Goal: Task Accomplishment & Management: Complete application form

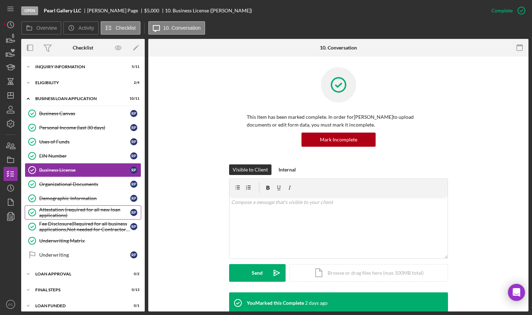
scroll to position [5, 0]
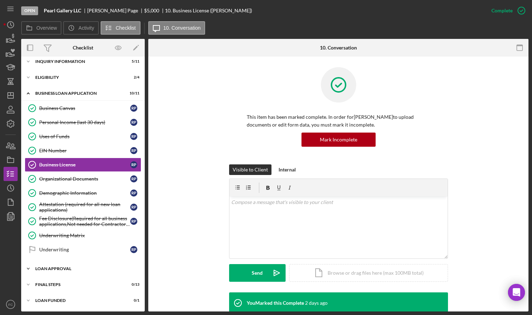
click at [66, 266] on div "Icon/Expander Loan Approval 0 / 2" at bounding box center [83, 268] width 124 height 14
click at [82, 286] on div "Loan Approval" at bounding box center [90, 284] width 102 height 6
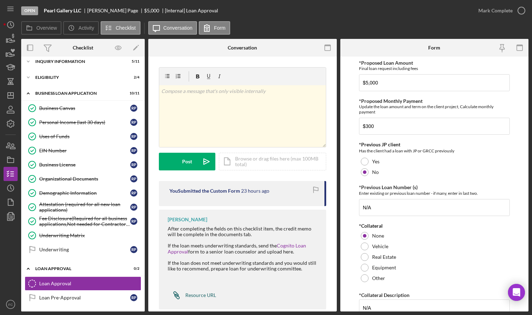
click at [196, 296] on div "Resource URL" at bounding box center [200, 295] width 31 height 6
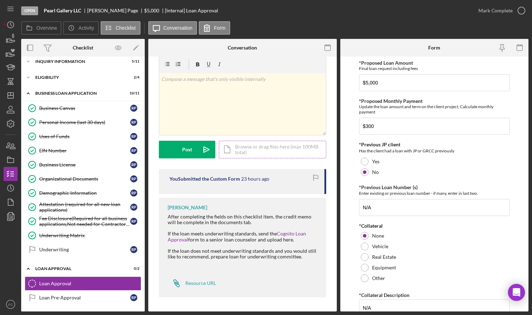
click at [246, 151] on div "Icon/Document Browse or drag files here (max 100MB total) Tap to choose files o…" at bounding box center [272, 150] width 107 height 18
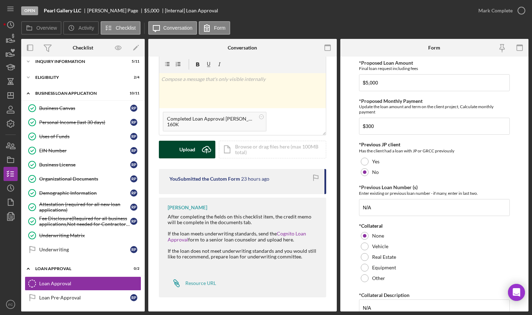
click at [186, 149] on div "Upload" at bounding box center [187, 150] width 16 height 18
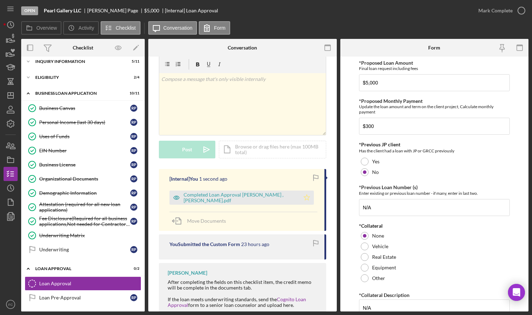
click at [305, 197] on icon "Icon/Star" at bounding box center [307, 197] width 14 height 14
click at [523, 10] on icon "button" at bounding box center [522, 11] width 18 height 18
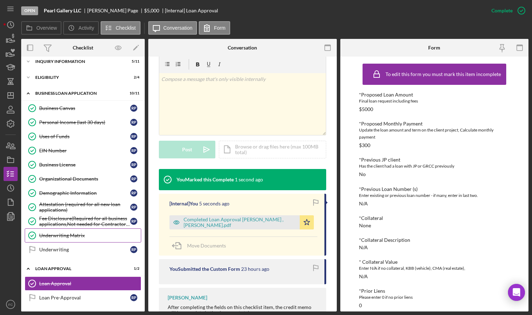
scroll to position [37, 0]
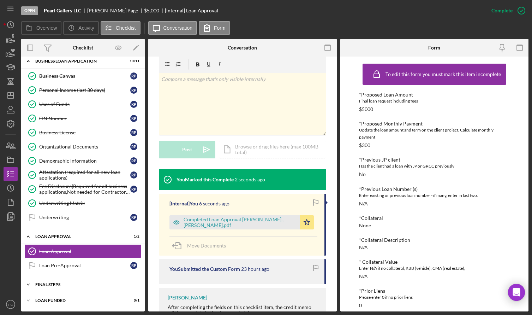
click at [50, 285] on div "Final Steps" at bounding box center [85, 284] width 101 height 4
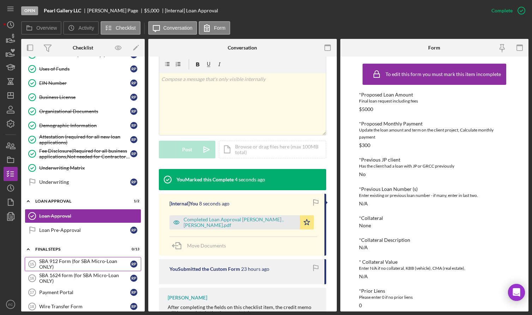
click at [55, 260] on div "SBA 912 Form (for SBA Micro-Loan ONLY)" at bounding box center [84, 263] width 91 height 11
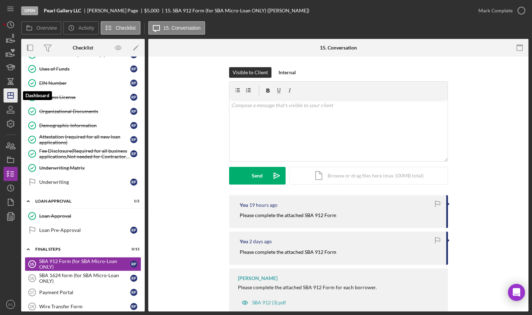
click at [11, 95] on line "button" at bounding box center [11, 95] width 6 height 0
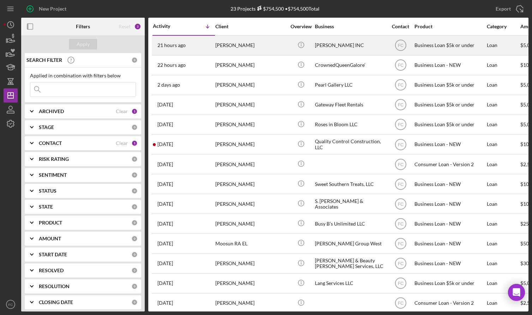
click at [199, 47] on div "21 hours ago [PERSON_NAME]" at bounding box center [184, 45] width 62 height 19
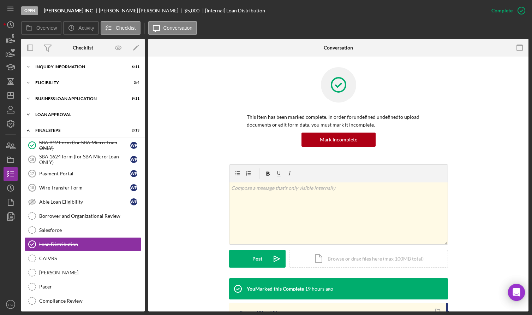
click at [70, 115] on div "Loan Approval" at bounding box center [85, 114] width 101 height 4
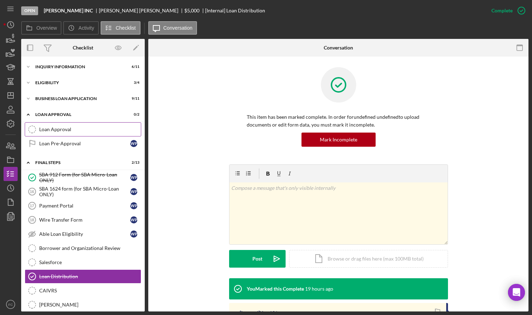
click at [65, 131] on div "Loan Approval" at bounding box center [90, 129] width 102 height 6
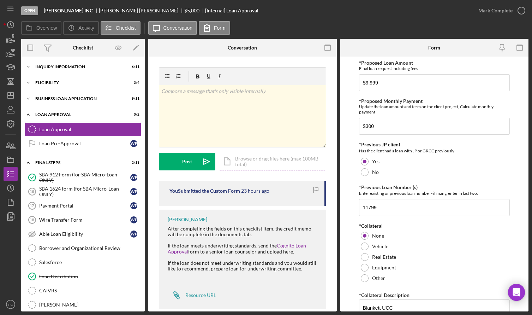
click at [264, 160] on div "Icon/Document Browse or drag files here (max 100MB total) Tap to choose files o…" at bounding box center [272, 162] width 107 height 18
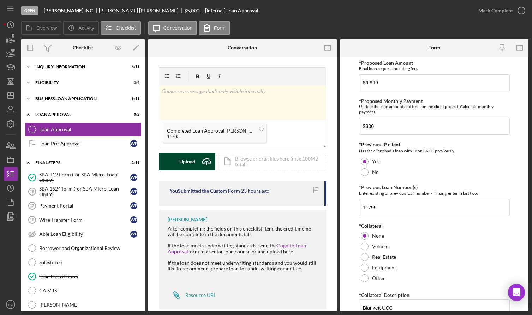
click at [193, 165] on div "Upload" at bounding box center [187, 162] width 16 height 18
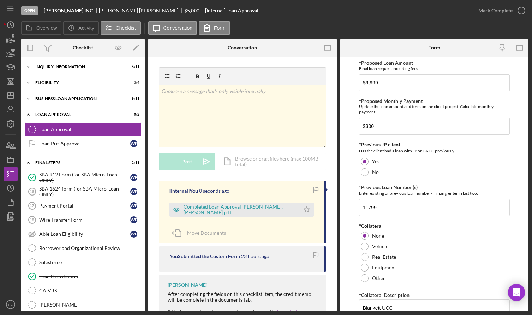
click at [313, 210] on div "Completed Loan Approval [PERSON_NAME] , [PERSON_NAME].pdf Icon/Star" at bounding box center [244, 208] width 148 height 18
click at [308, 210] on icon "Icon/Star" at bounding box center [307, 209] width 14 height 14
click at [10, 95] on icon "Icon/Dashboard" at bounding box center [11, 96] width 18 height 18
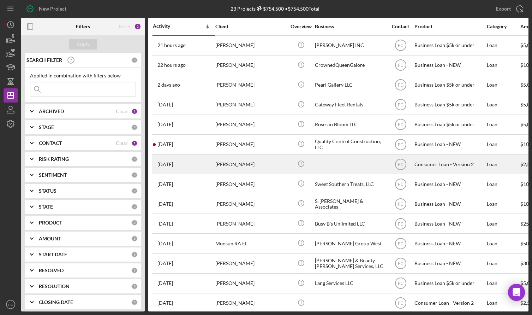
click at [266, 162] on div "[PERSON_NAME]" at bounding box center [251, 164] width 71 height 19
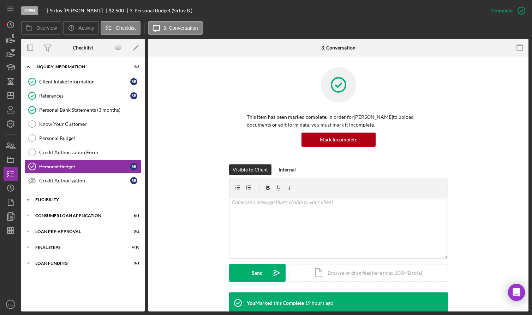
click at [60, 201] on div "Eligibility" at bounding box center [85, 200] width 101 height 4
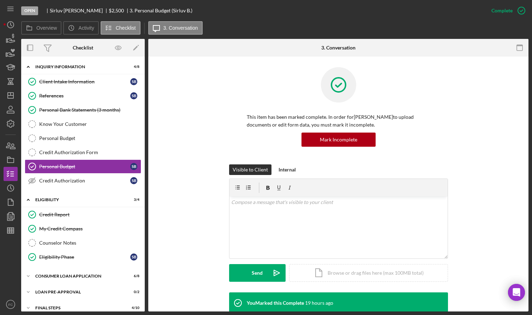
scroll to position [23, 0]
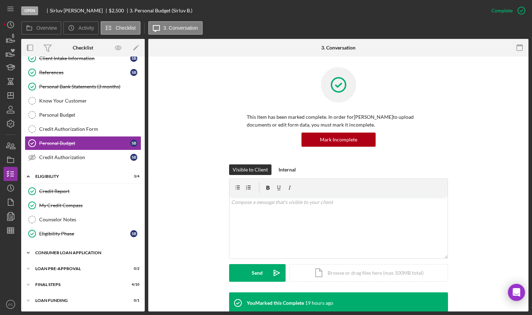
click at [53, 252] on div "Consumer Loan Application" at bounding box center [85, 253] width 101 height 4
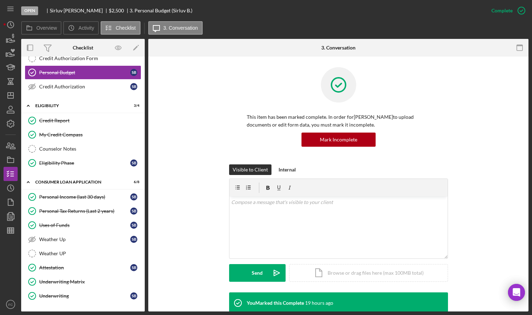
scroll to position [140, 0]
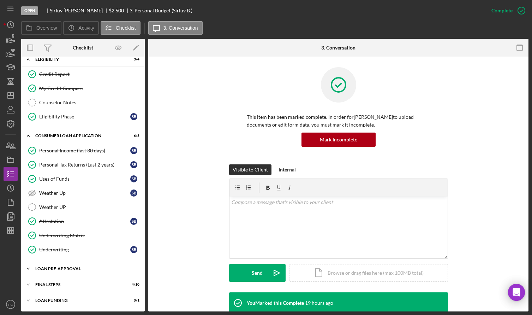
click at [61, 272] on div "Icon/Expander Loan Pre-Approval 0 / 2" at bounding box center [83, 268] width 124 height 14
click at [59, 285] on div "Loan Approval" at bounding box center [90, 284] width 102 height 6
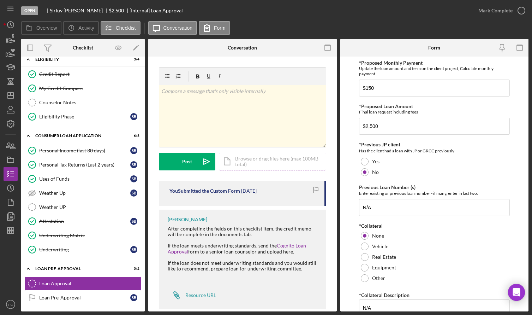
click at [258, 161] on div "Icon/Document Browse or drag files here (max 100MB total) Tap to choose files o…" at bounding box center [272, 162] width 107 height 18
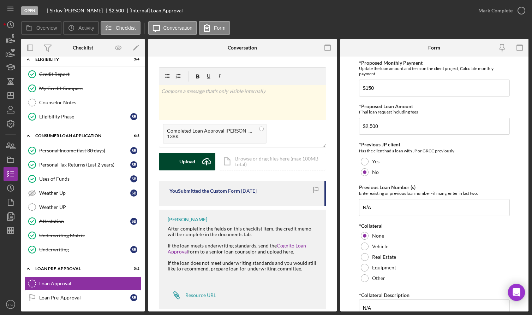
click at [189, 163] on div "Upload" at bounding box center [187, 162] width 16 height 18
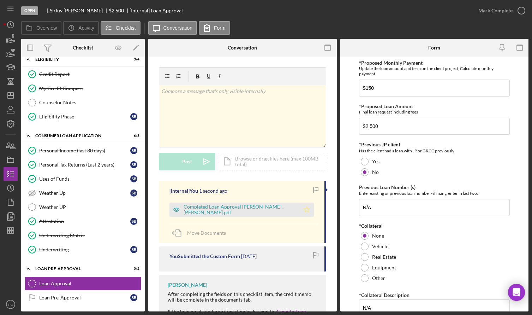
click at [306, 210] on polygon "button" at bounding box center [307, 209] width 6 height 6
click at [521, 8] on icon "button" at bounding box center [522, 11] width 18 height 18
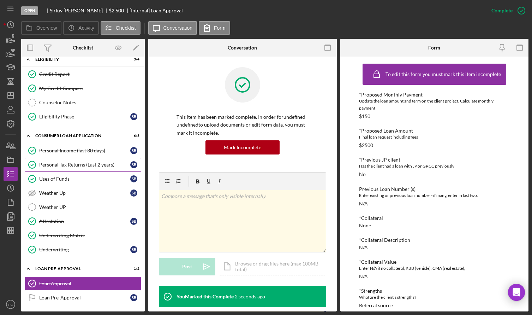
scroll to position [172, 0]
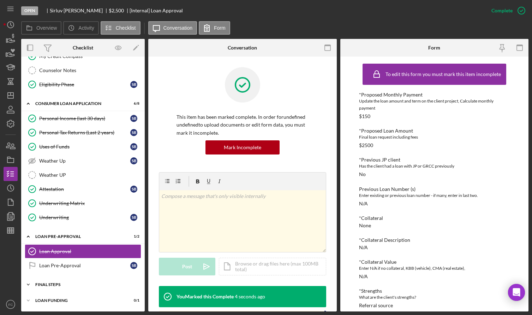
click at [64, 282] on div "Icon/Expander FINAL STEPS 4 / 10" at bounding box center [83, 284] width 124 height 14
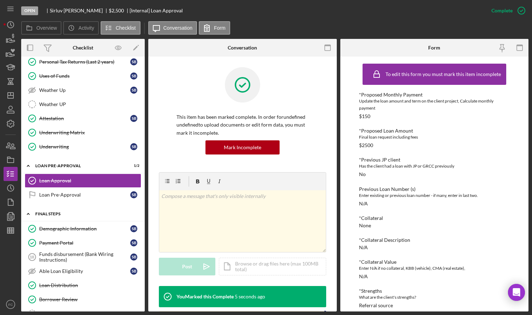
scroll to position [278, 0]
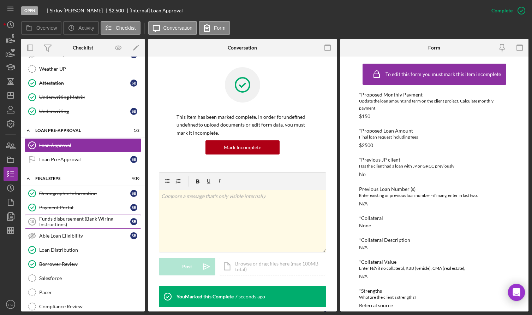
click at [65, 219] on div "Funds disbursement (Bank Wiring Instructions)" at bounding box center [84, 221] width 91 height 11
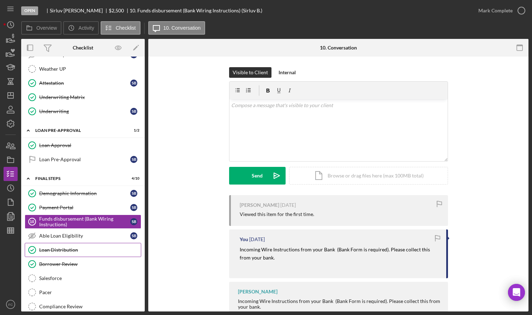
click at [65, 251] on div "Demographic Information Demographic Information S B Payment Portal Payment Port…" at bounding box center [83, 258] width 124 height 145
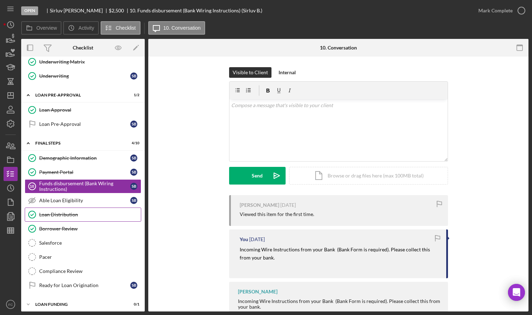
click at [64, 216] on div "Loan Distribution" at bounding box center [90, 215] width 102 height 6
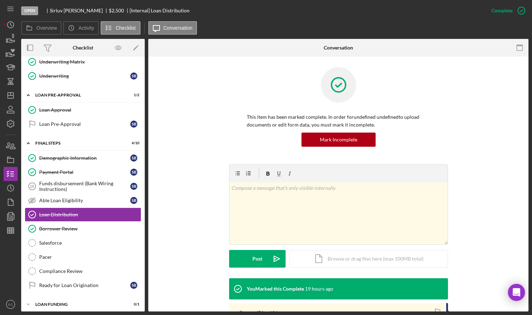
scroll to position [119, 0]
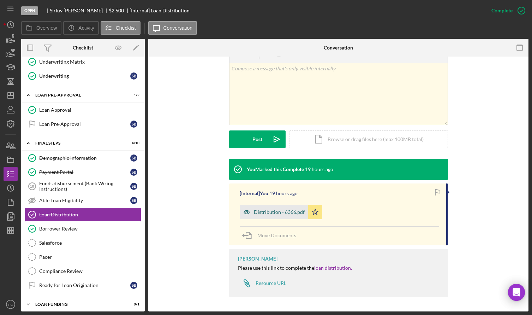
click at [260, 214] on div "Distribution - 6366.pdf" at bounding box center [279, 212] width 51 height 6
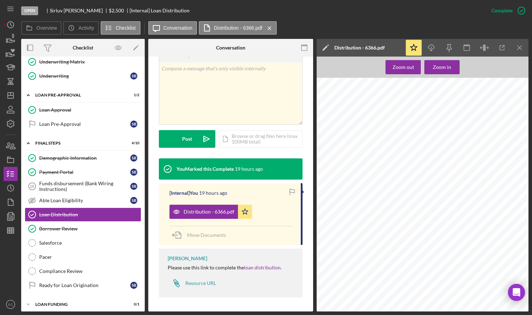
scroll to position [0, 0]
click at [434, 48] on icon "button" at bounding box center [432, 47] width 6 height 4
click at [59, 185] on div "Funds disbursement (Bank Wiring Instructions)" at bounding box center [84, 186] width 91 height 11
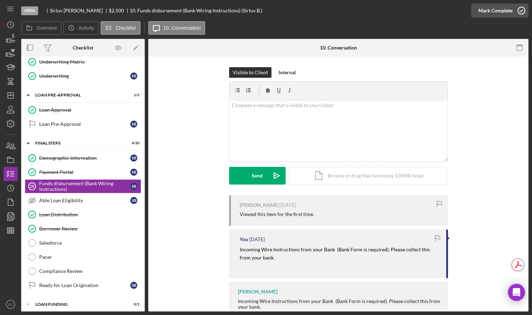
click at [522, 11] on icon "button" at bounding box center [522, 11] width 18 height 18
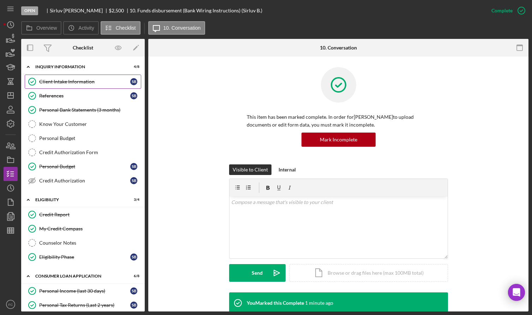
click at [70, 83] on div "Client Intake Information" at bounding box center [84, 82] width 91 height 6
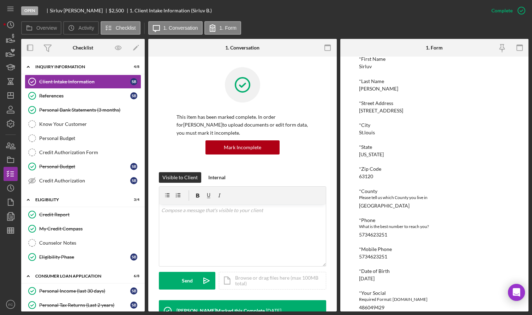
scroll to position [177, 0]
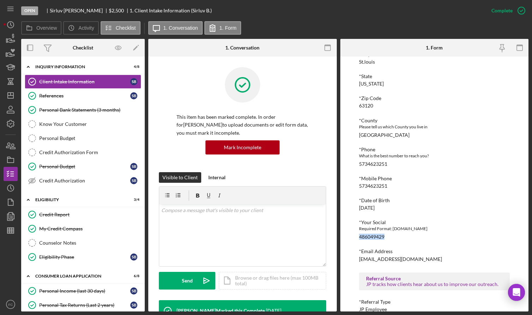
drag, startPoint x: 359, startPoint y: 235, endPoint x: 388, endPoint y: 235, distance: 29.0
click at [388, 235] on div "To edit this form you must mark this item incomplete [PERSON_NAME] Customer Int…" at bounding box center [435, 184] width 189 height 255
copy div "486049429"
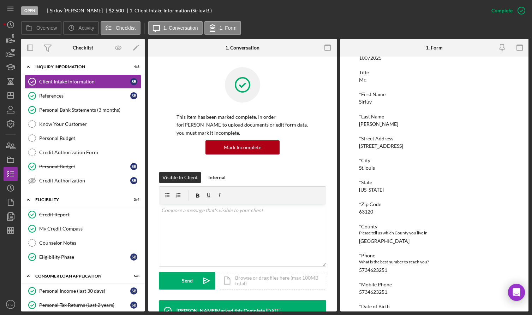
scroll to position [0, 0]
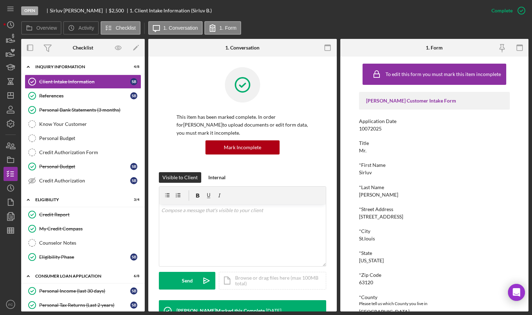
click at [389, 143] on div "Title" at bounding box center [434, 143] width 151 height 6
drag, startPoint x: 357, startPoint y: 172, endPoint x: 375, endPoint y: 172, distance: 17.7
click at [375, 172] on div "To edit this form you must mark this item incomplete [PERSON_NAME] Customer Int…" at bounding box center [435, 184] width 189 height 255
copy div "Sirluv"
drag, startPoint x: 359, startPoint y: 195, endPoint x: 371, endPoint y: 195, distance: 11.3
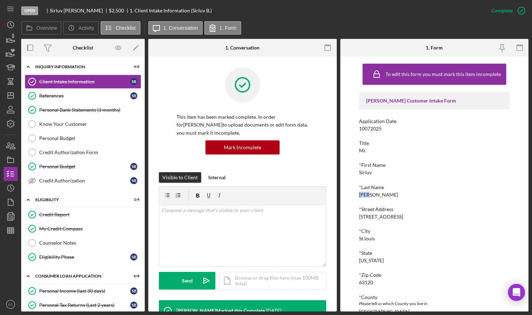
click at [371, 195] on div "*Last Name [PERSON_NAME]" at bounding box center [434, 190] width 151 height 13
copy div "[PERSON_NAME]"
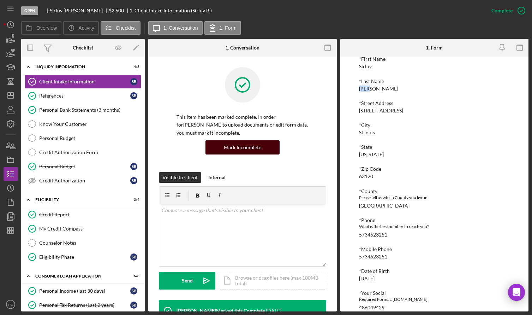
click at [255, 145] on div "Mark Incomplete" at bounding box center [242, 147] width 37 height 14
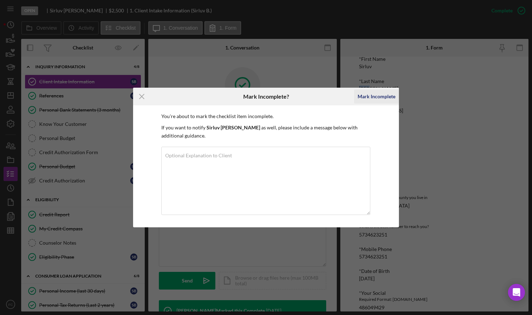
click at [376, 96] on div "Mark Incomplete" at bounding box center [377, 96] width 38 height 14
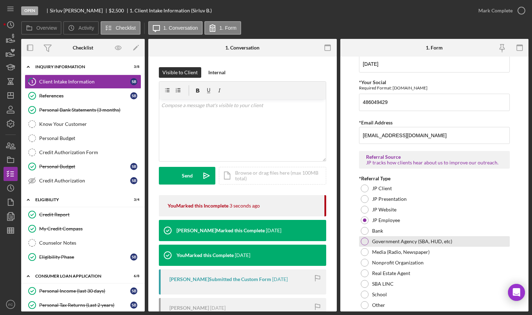
scroll to position [487, 0]
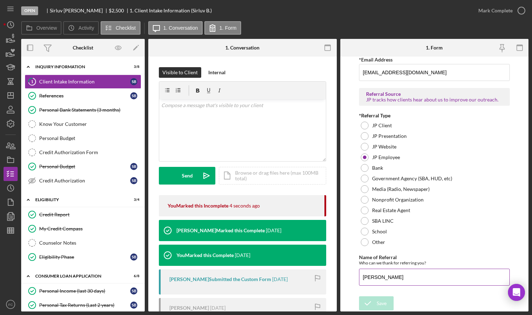
click at [416, 279] on input "[PERSON_NAME]" at bounding box center [434, 277] width 151 height 17
type input "F"
type input "[PERSON_NAME]"
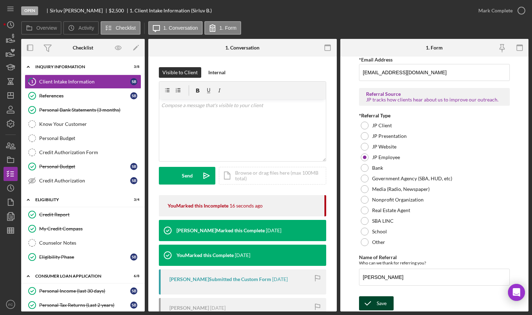
click at [368, 304] on icon "submit" at bounding box center [368, 303] width 18 height 18
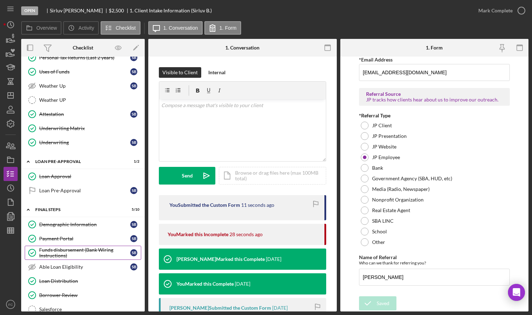
scroll to position [283, 0]
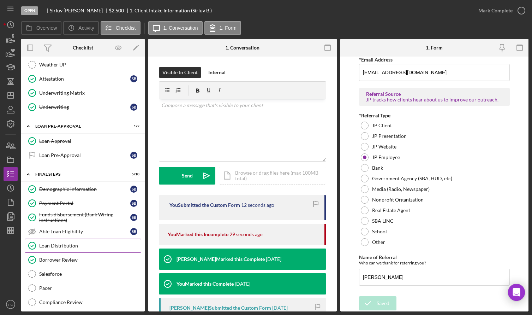
click at [87, 244] on div "Loan Distribution" at bounding box center [90, 246] width 102 height 6
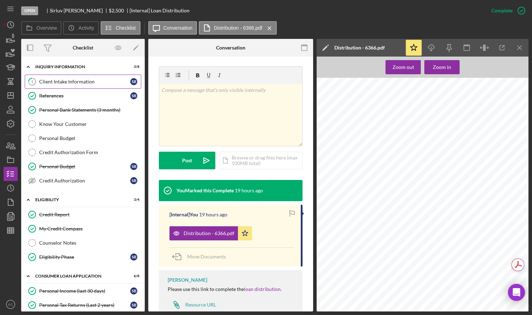
click at [67, 83] on div "Client Intake Information" at bounding box center [84, 82] width 91 height 6
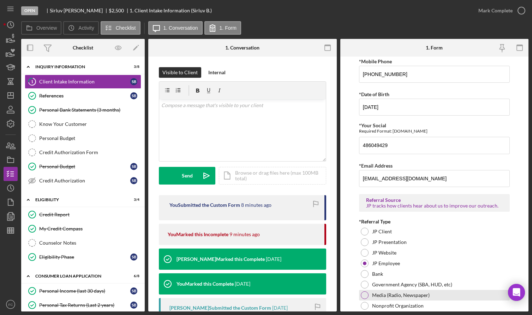
scroll to position [487, 0]
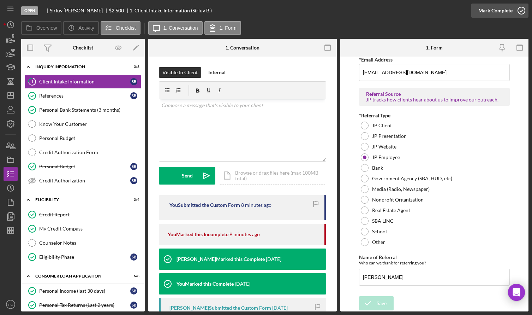
click at [523, 8] on icon "button" at bounding box center [522, 11] width 18 height 18
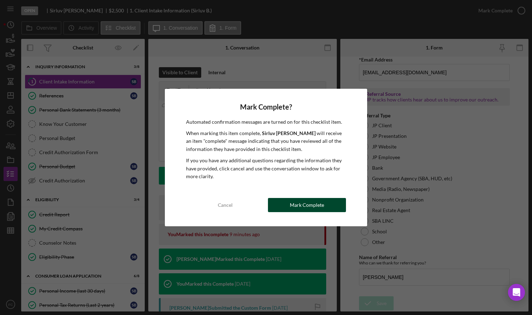
click at [302, 203] on div "Mark Complete" at bounding box center [307, 205] width 34 height 14
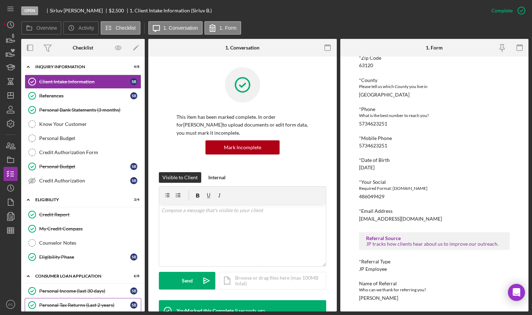
scroll to position [71, 0]
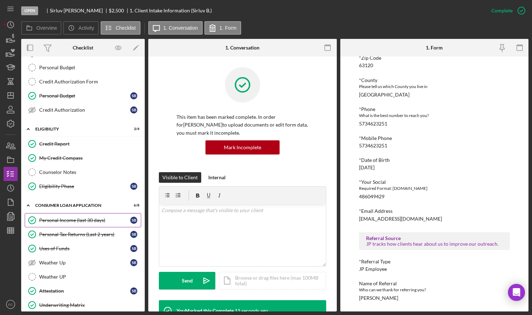
click at [70, 224] on link "Personal Income (last 30 days) Personal Income (last 30 days) S B" at bounding box center [83, 220] width 117 height 14
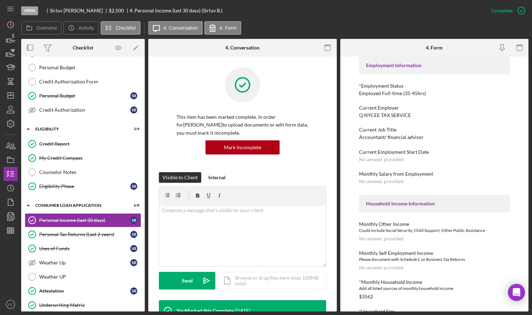
scroll to position [71, 0]
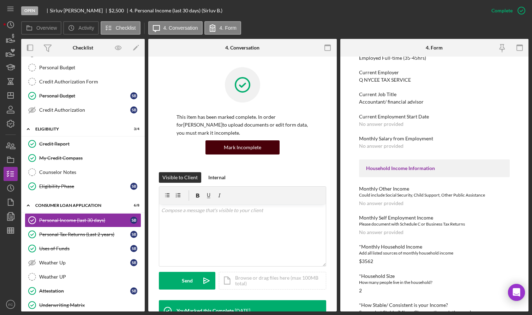
click at [240, 147] on div "Mark Incomplete" at bounding box center [242, 147] width 37 height 14
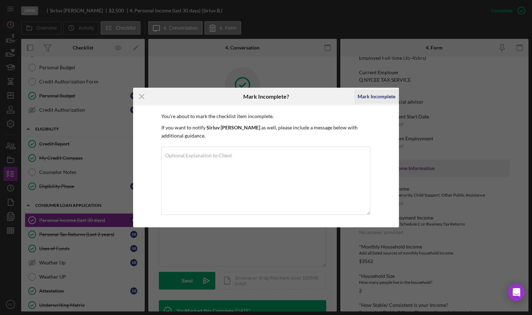
click at [382, 102] on div "Mark Incomplete" at bounding box center [377, 96] width 38 height 14
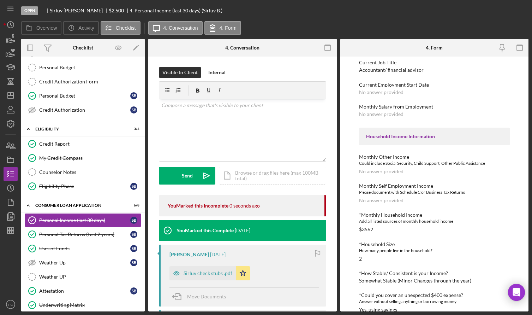
scroll to position [39, 0]
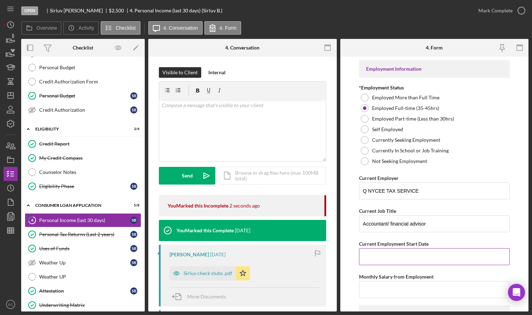
click at [371, 258] on input "Current Employment Start Date" at bounding box center [434, 256] width 151 height 17
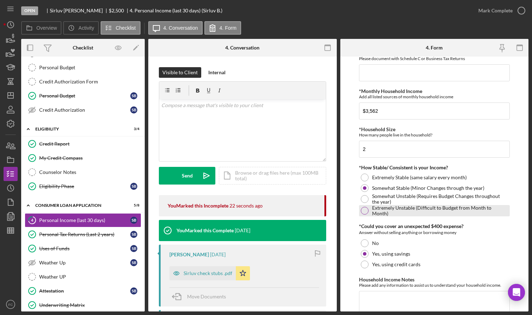
scroll to position [358, 0]
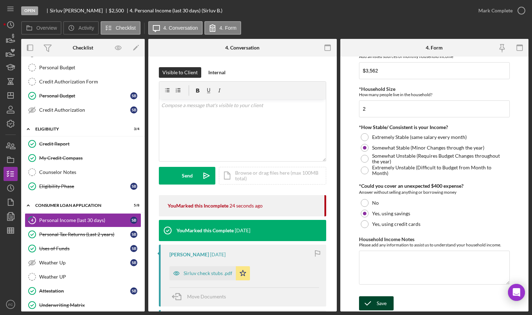
type input "[DATE]"
click at [373, 305] on icon "submit" at bounding box center [368, 303] width 18 height 18
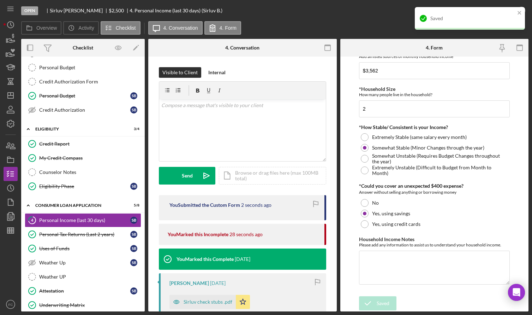
click at [523, 10] on div "Saved" at bounding box center [470, 18] width 110 height 23
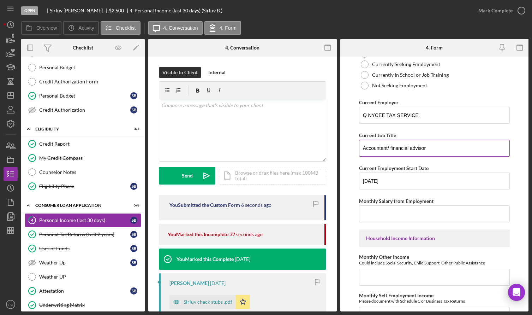
scroll to position [0, 0]
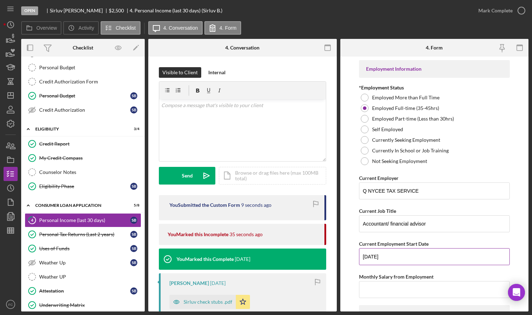
drag, startPoint x: 364, startPoint y: 257, endPoint x: 384, endPoint y: 256, distance: 19.8
click at [384, 256] on input "[DATE]" at bounding box center [434, 256] width 151 height 17
click at [523, 11] on icon "button" at bounding box center [522, 11] width 18 height 18
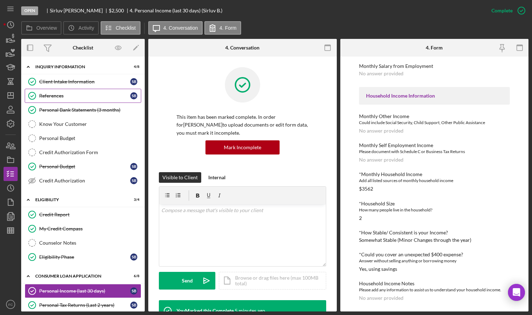
click at [72, 93] on div "References" at bounding box center [84, 96] width 91 height 6
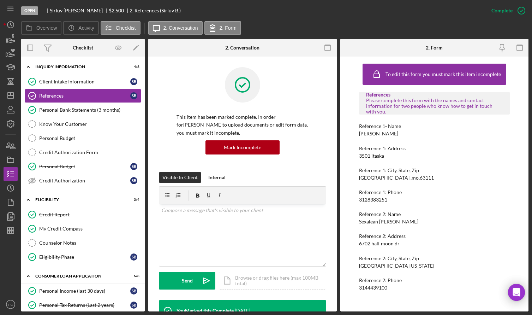
drag, startPoint x: 367, startPoint y: 134, endPoint x: 400, endPoint y: 135, distance: 32.9
click at [400, 135] on div "Reference 1- Name [PERSON_NAME]" at bounding box center [434, 129] width 151 height 13
drag, startPoint x: 359, startPoint y: 200, endPoint x: 395, endPoint y: 201, distance: 36.0
click at [395, 201] on div "Reference 1: Phone [PHONE_NUMBER]" at bounding box center [434, 195] width 151 height 13
copy div "3128383251"
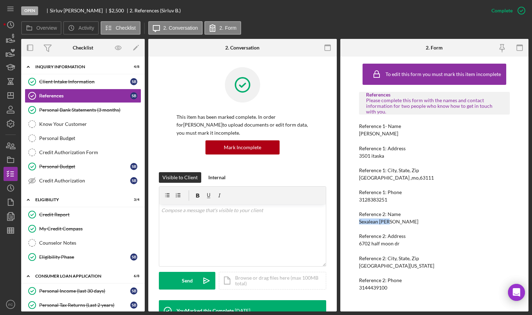
drag, startPoint x: 359, startPoint y: 221, endPoint x: 391, endPoint y: 223, distance: 31.5
click at [391, 223] on div "Reference 2: Name [PERSON_NAME]" at bounding box center [434, 217] width 151 height 13
copy div "Sexalean [PERSON_NAME]"
drag, startPoint x: 360, startPoint y: 285, endPoint x: 390, endPoint y: 288, distance: 29.8
click at [390, 288] on div "Reference 2: Phone [PHONE_NUMBER]" at bounding box center [434, 283] width 151 height 13
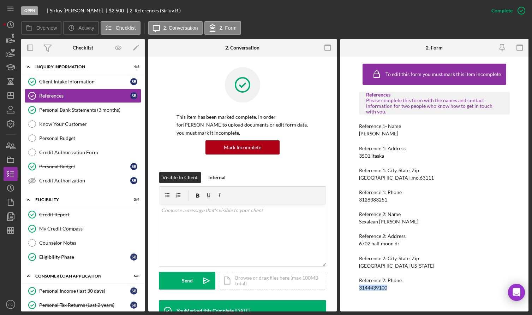
copy div "3144439100"
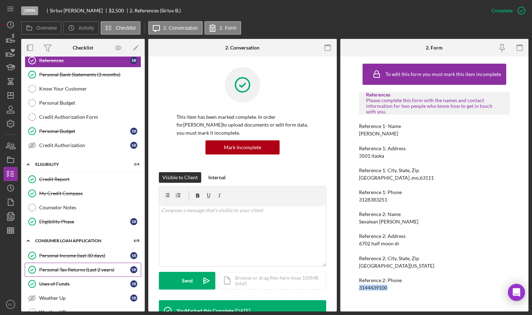
scroll to position [141, 0]
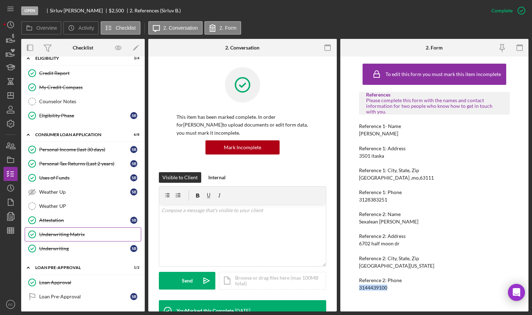
click at [63, 232] on div "Underwriting Matrix" at bounding box center [90, 234] width 102 height 6
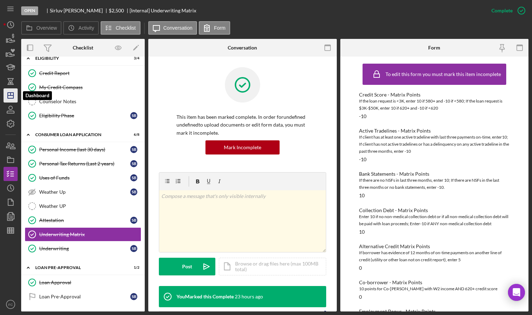
click at [13, 95] on polygon "button" at bounding box center [11, 96] width 6 height 6
